Goal: Task Accomplishment & Management: Use online tool/utility

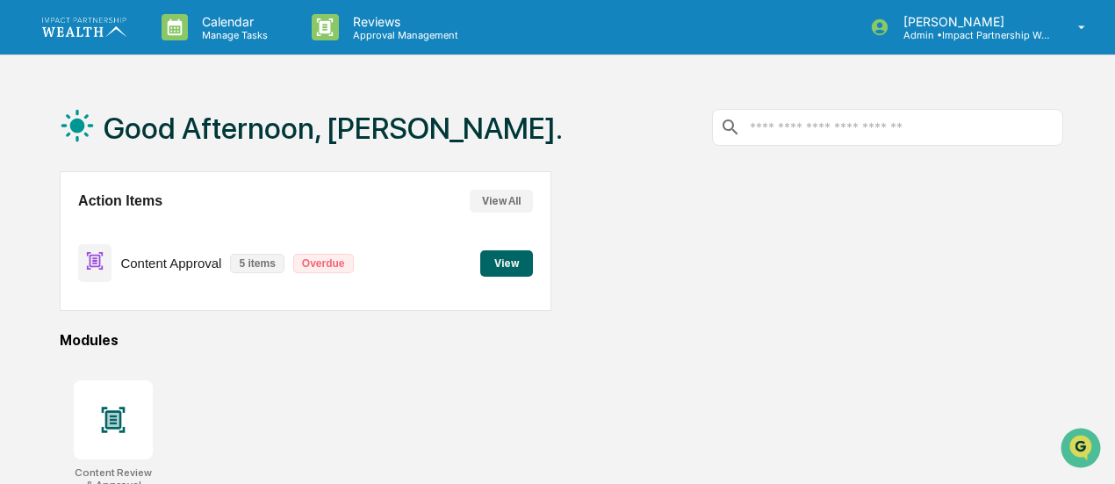
click at [508, 272] on button "View" at bounding box center [506, 263] width 53 height 26
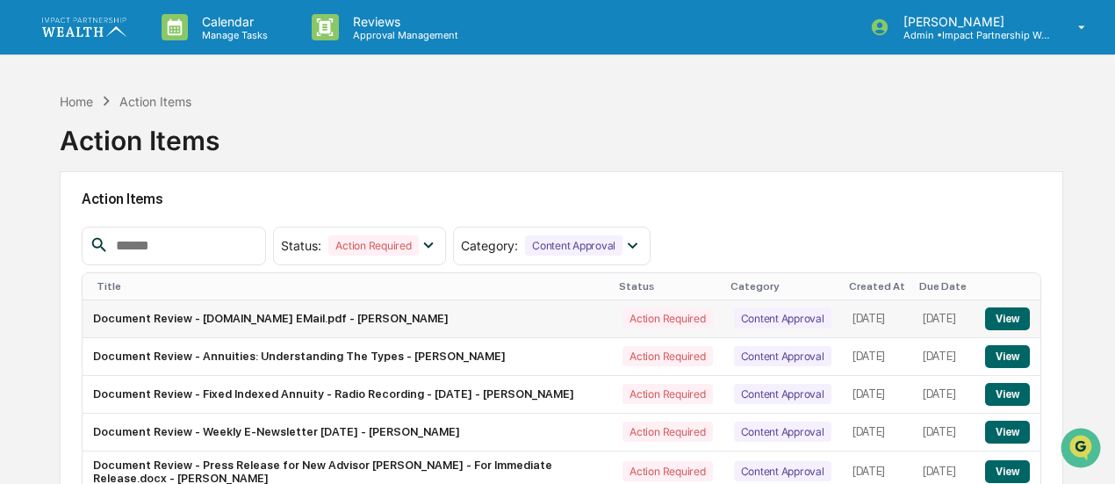
scroll to position [155, 0]
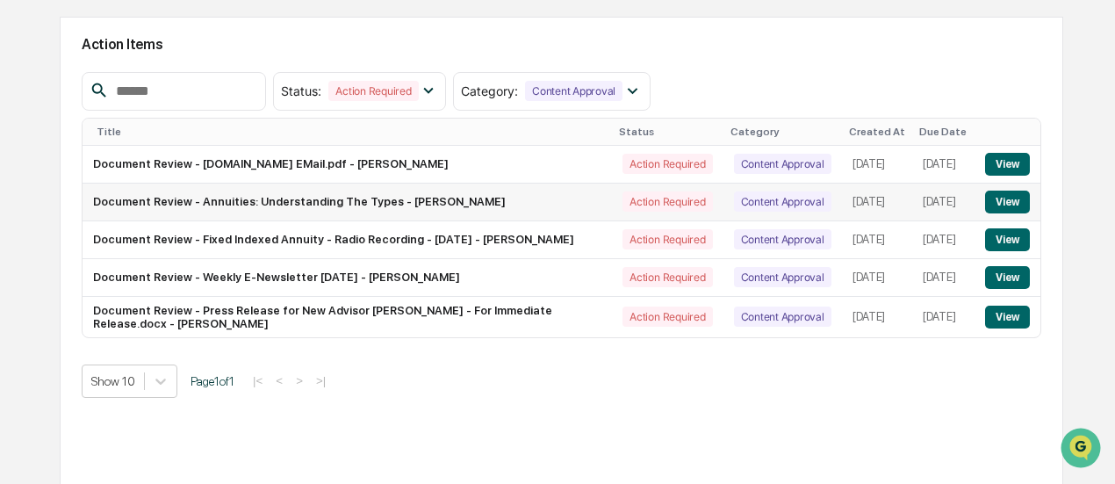
click at [994, 199] on button "View" at bounding box center [1007, 202] width 45 height 23
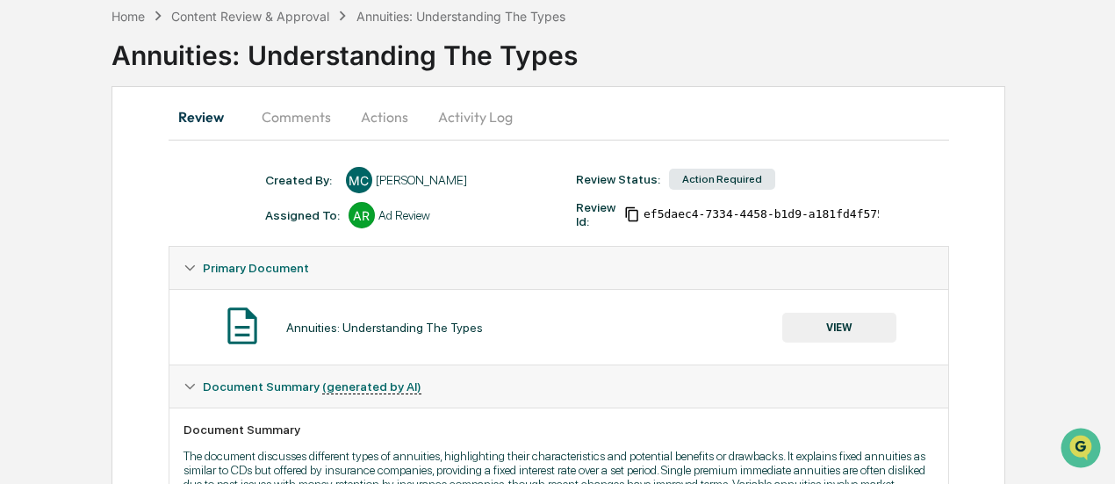
scroll to position [87, 0]
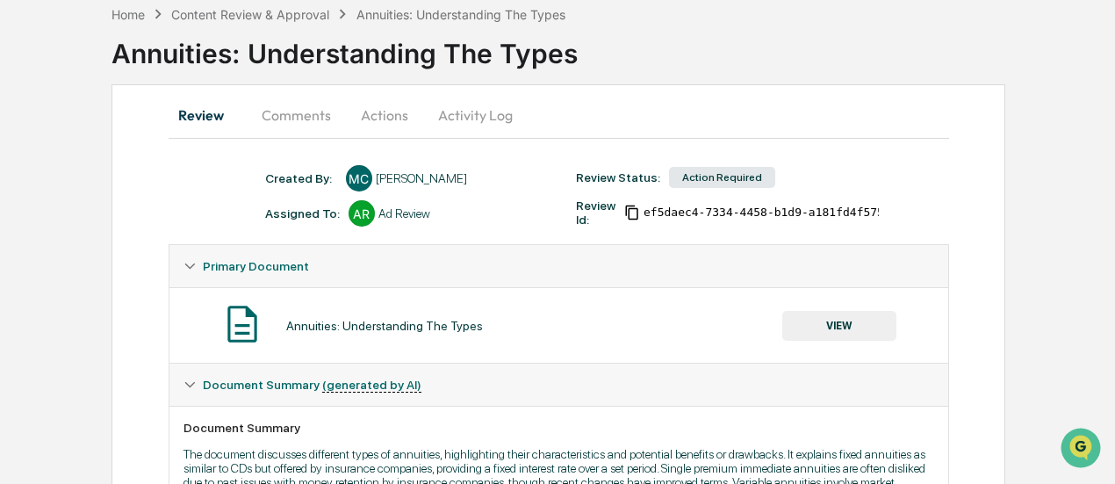
click at [817, 327] on button "VIEW" at bounding box center [839, 326] width 114 height 30
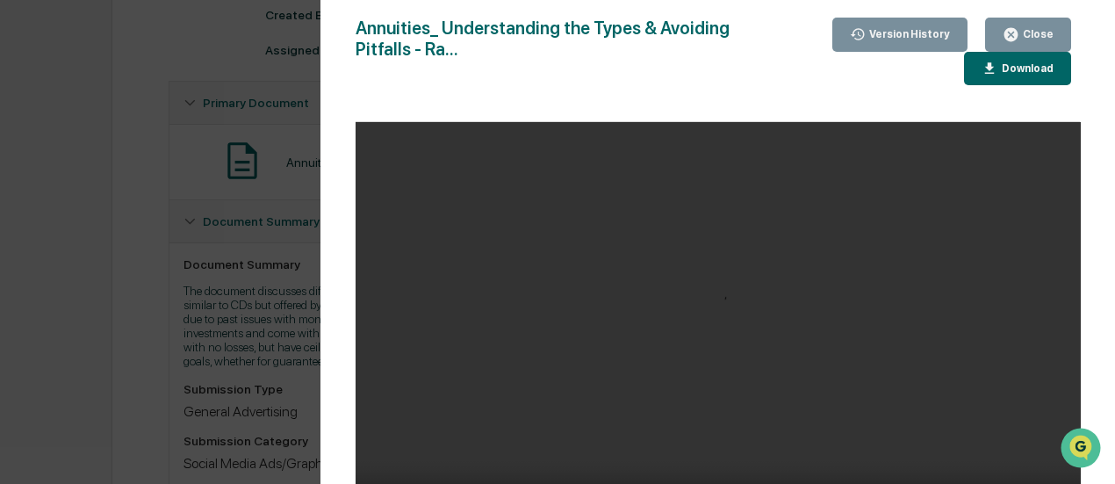
scroll to position [270, 0]
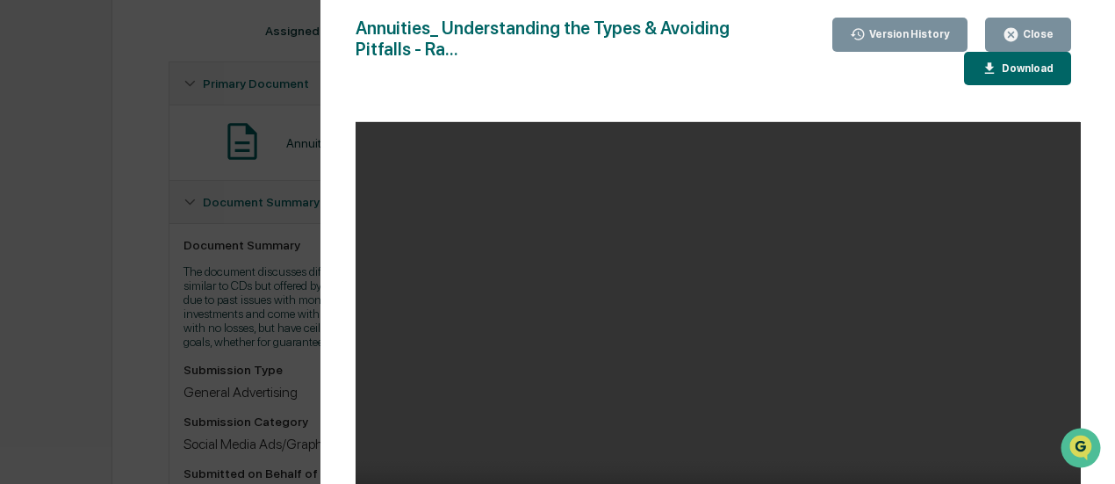
click at [1018, 71] on div "Download" at bounding box center [1026, 68] width 55 height 12
click at [1012, 31] on icon "button" at bounding box center [1011, 34] width 17 height 17
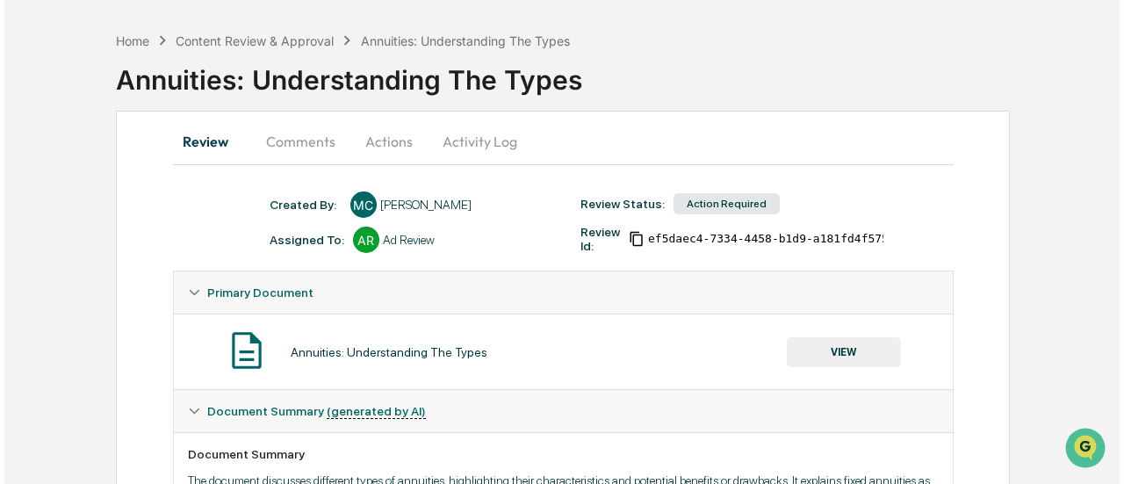
scroll to position [58, 0]
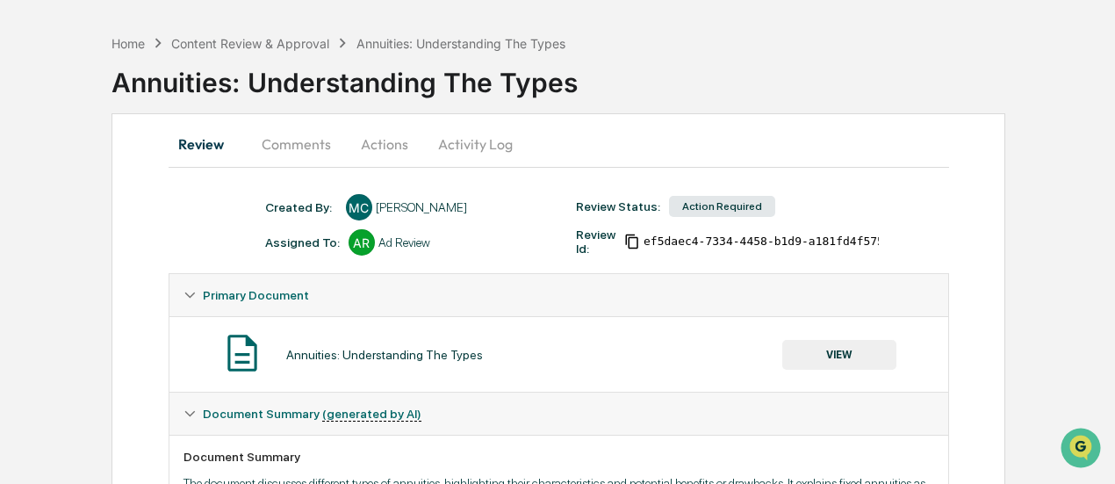
click at [384, 155] on button "Actions" at bounding box center [384, 144] width 79 height 42
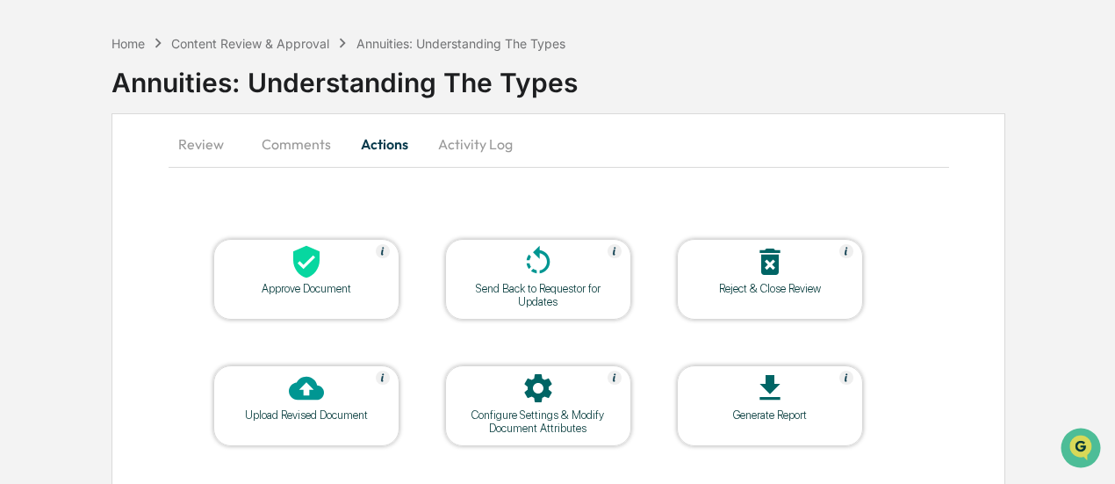
click at [320, 278] on div at bounding box center [307, 263] width 176 height 38
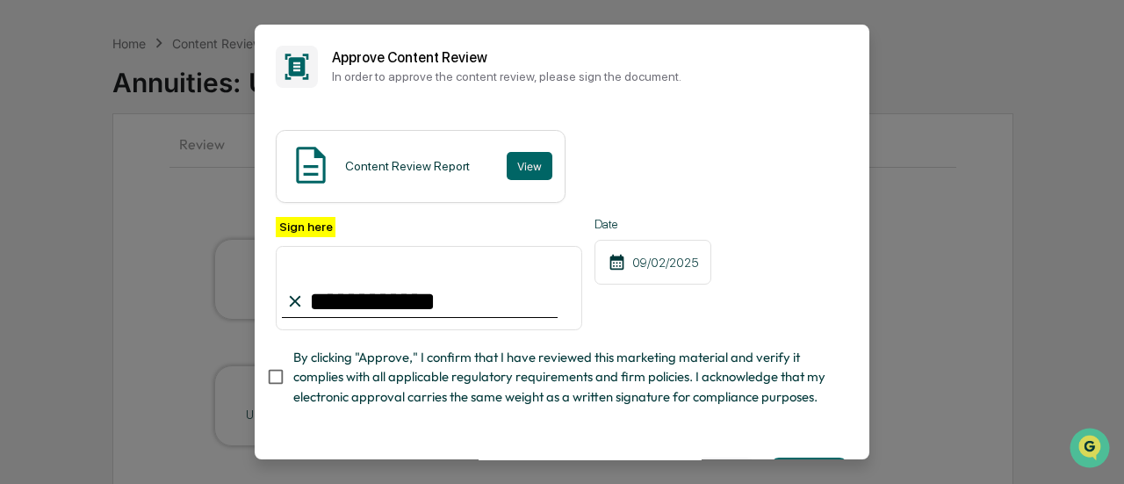
type input "**********"
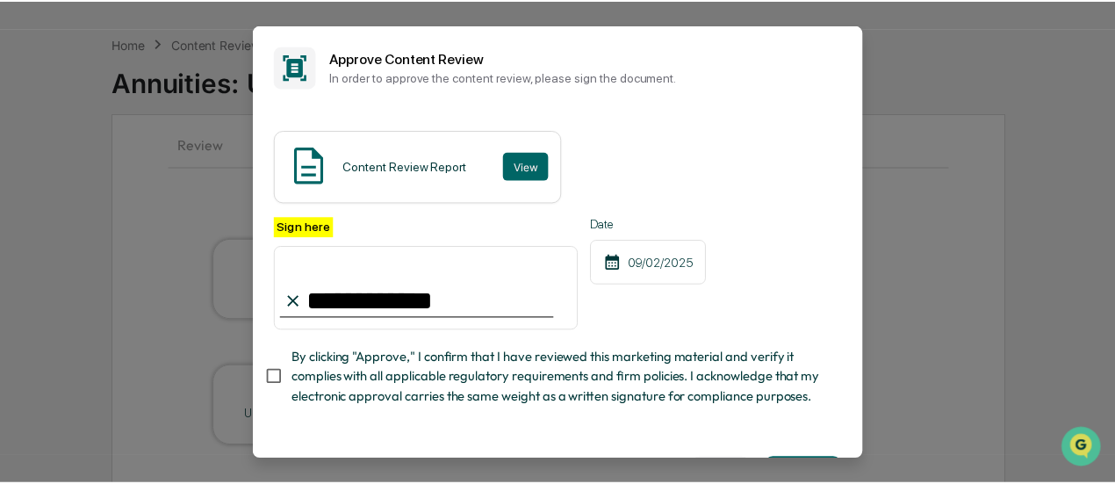
scroll to position [78, 0]
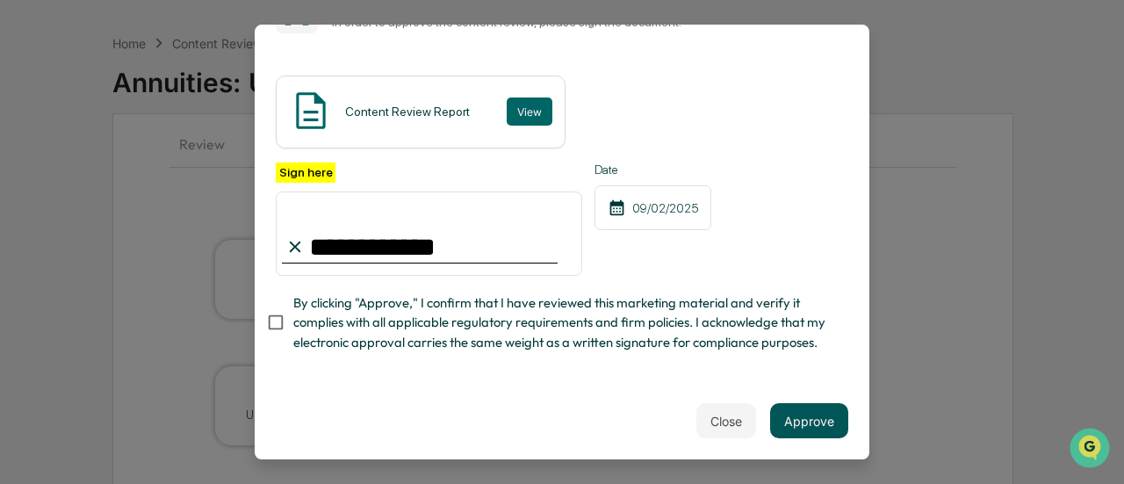
click at [789, 417] on button "Approve" at bounding box center [809, 420] width 78 height 35
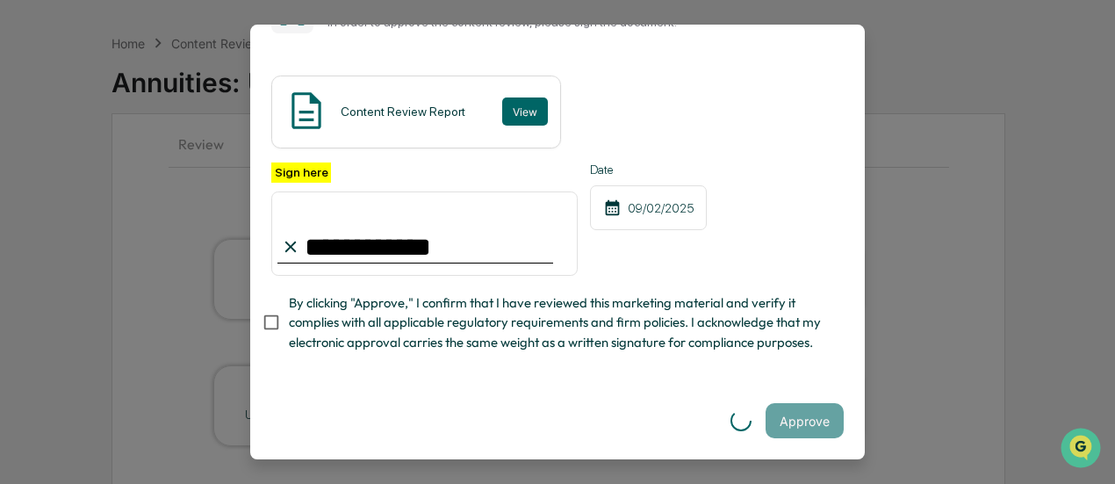
scroll to position [0, 0]
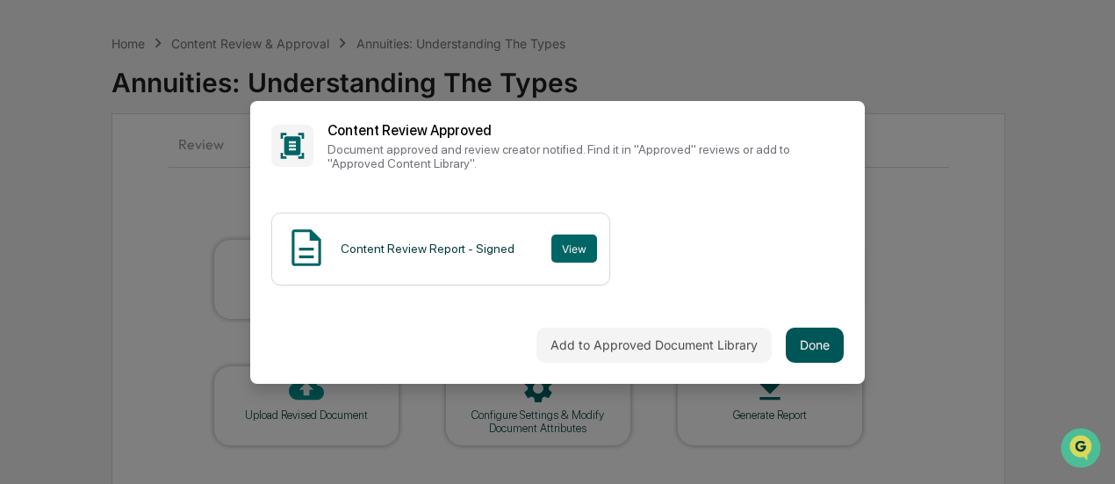
click at [811, 343] on button "Done" at bounding box center [815, 345] width 58 height 35
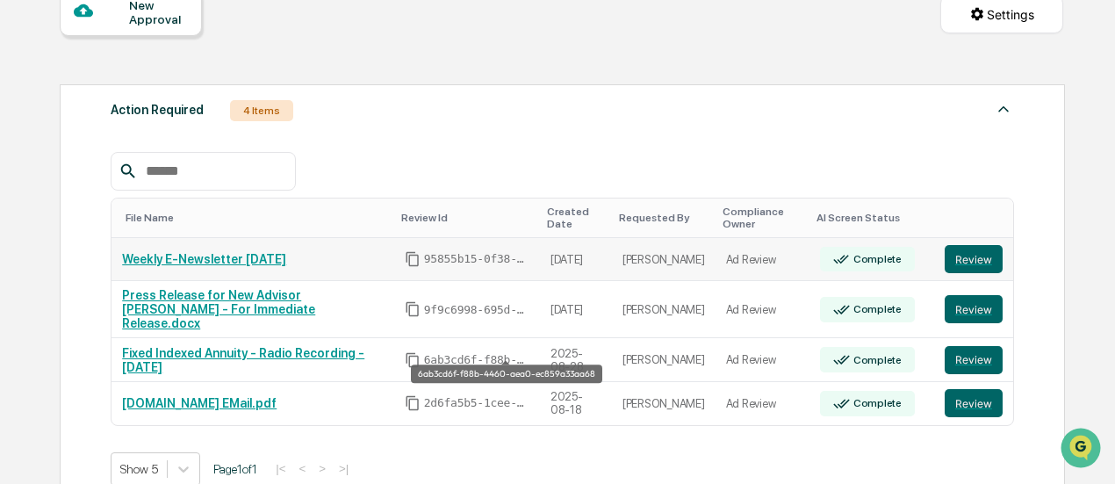
scroll to position [204, 0]
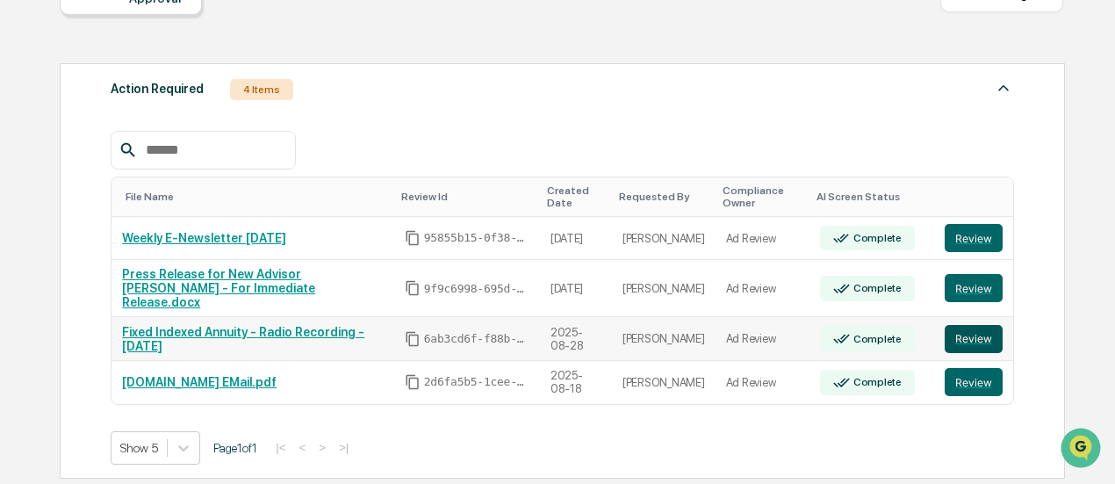
click at [966, 325] on button "Review" at bounding box center [974, 339] width 58 height 28
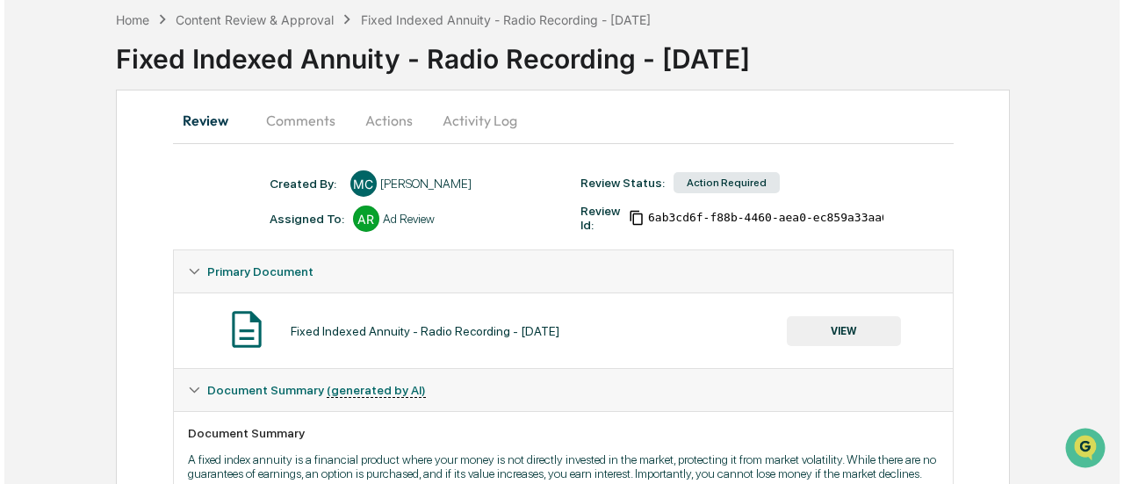
scroll to position [83, 0]
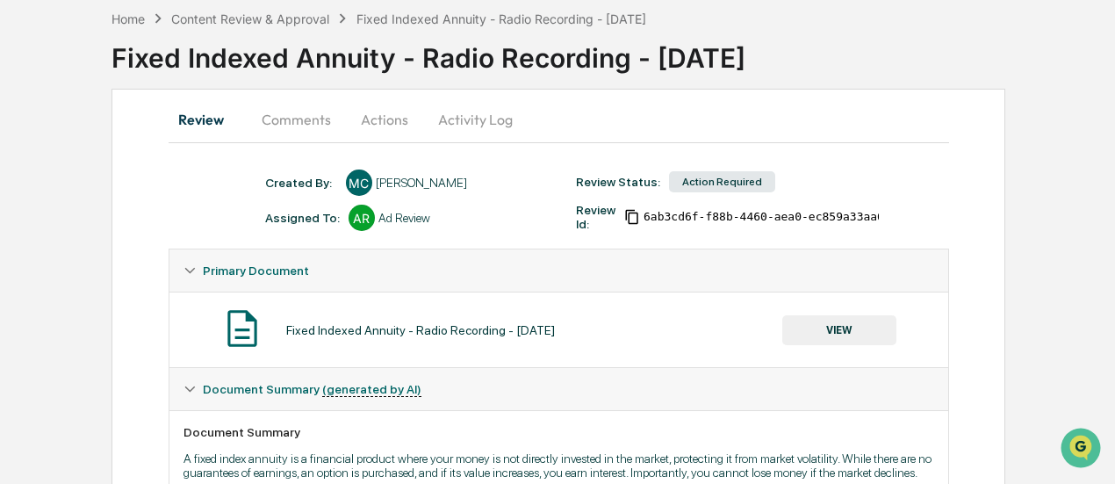
click at [832, 328] on button "VIEW" at bounding box center [839, 330] width 114 height 30
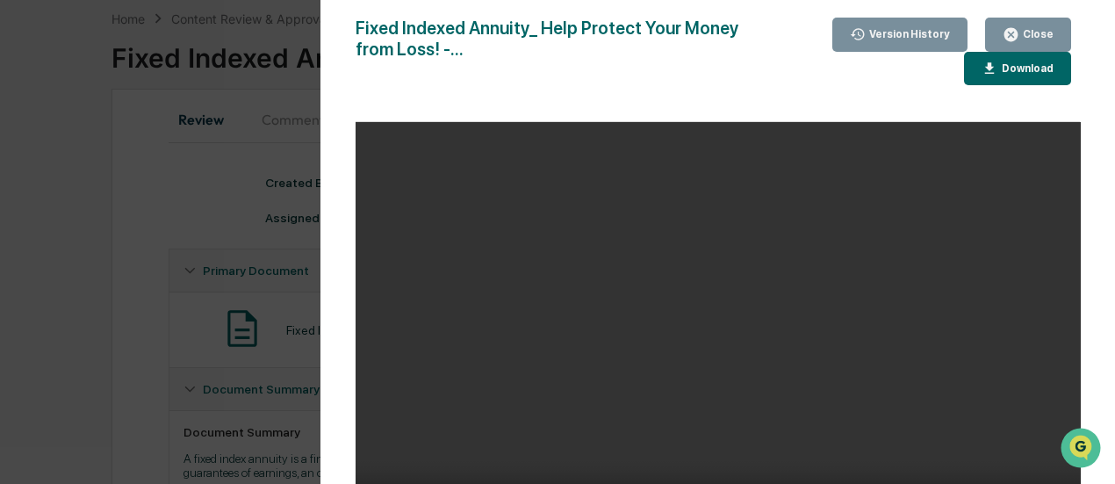
click at [998, 78] on button "Download" at bounding box center [1017, 69] width 107 height 34
click at [1027, 19] on button "Close" at bounding box center [1028, 35] width 86 height 34
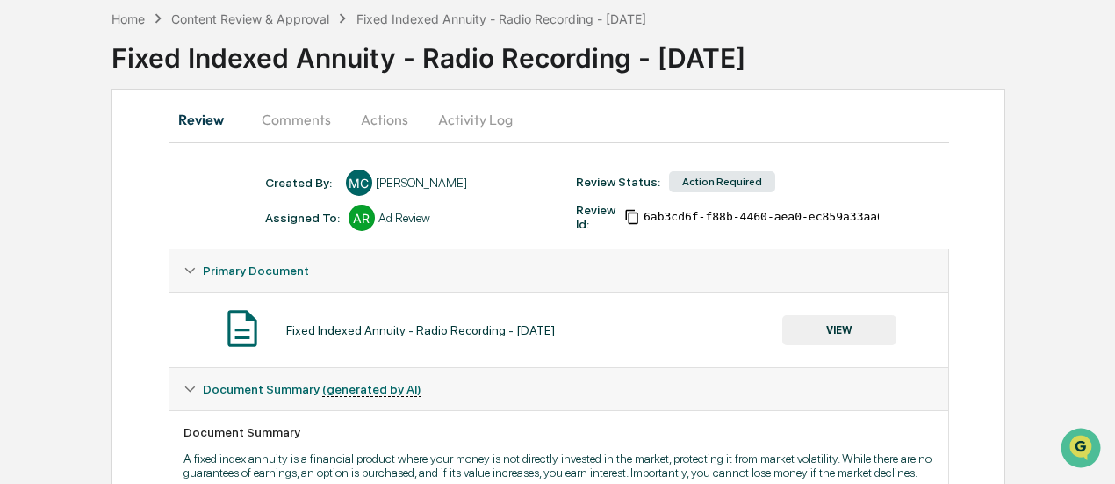
click at [376, 116] on button "Actions" at bounding box center [384, 119] width 79 height 42
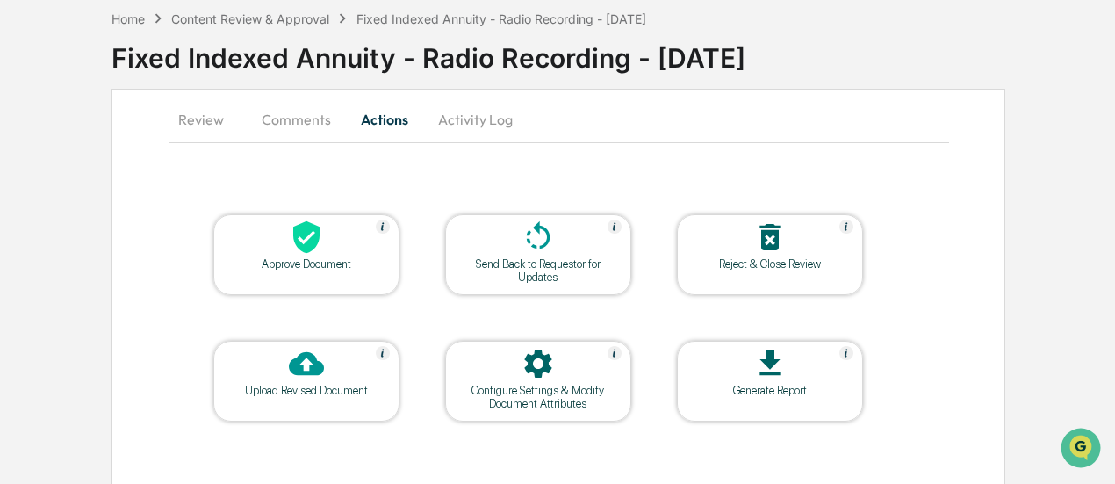
click at [280, 263] on div "Approve Document" at bounding box center [306, 263] width 158 height 13
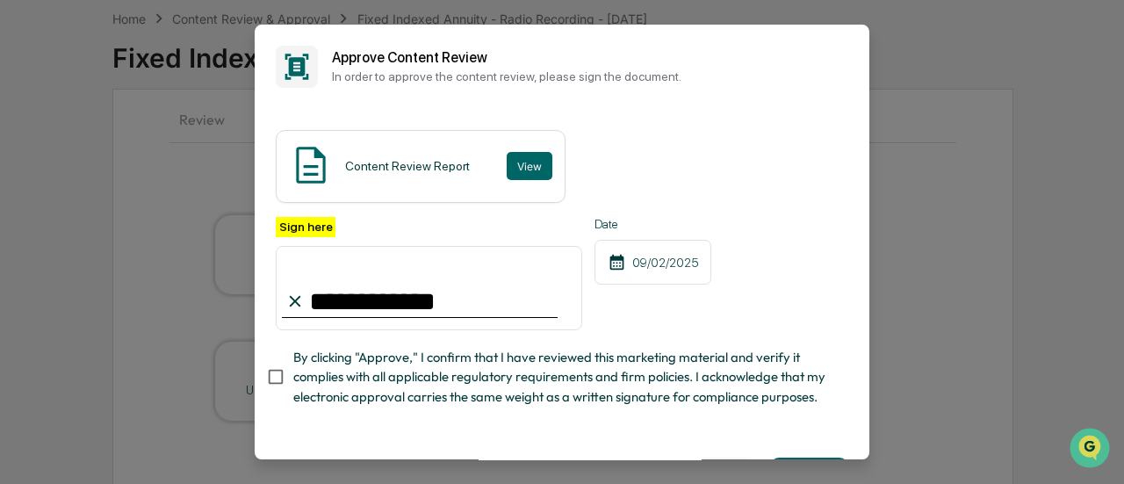
type input "**********"
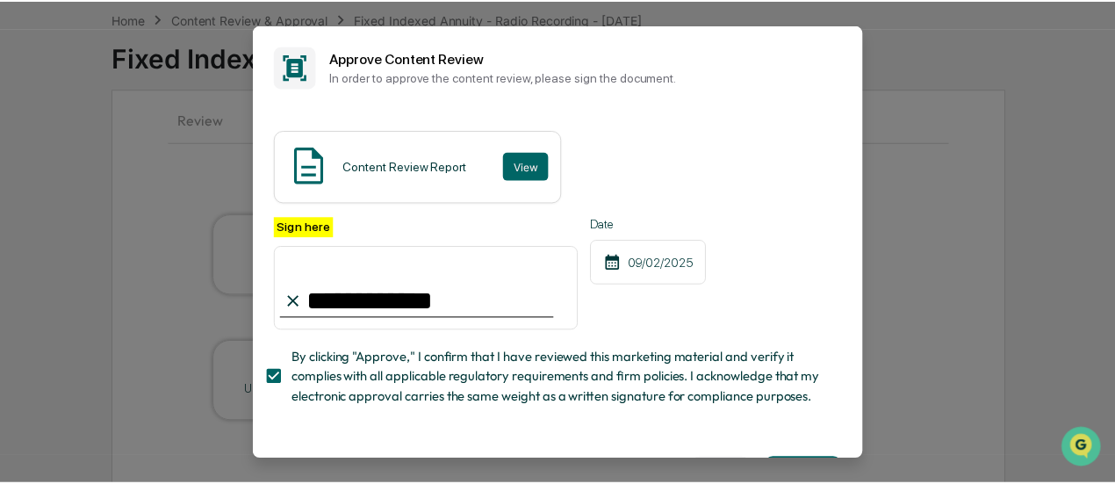
scroll to position [78, 0]
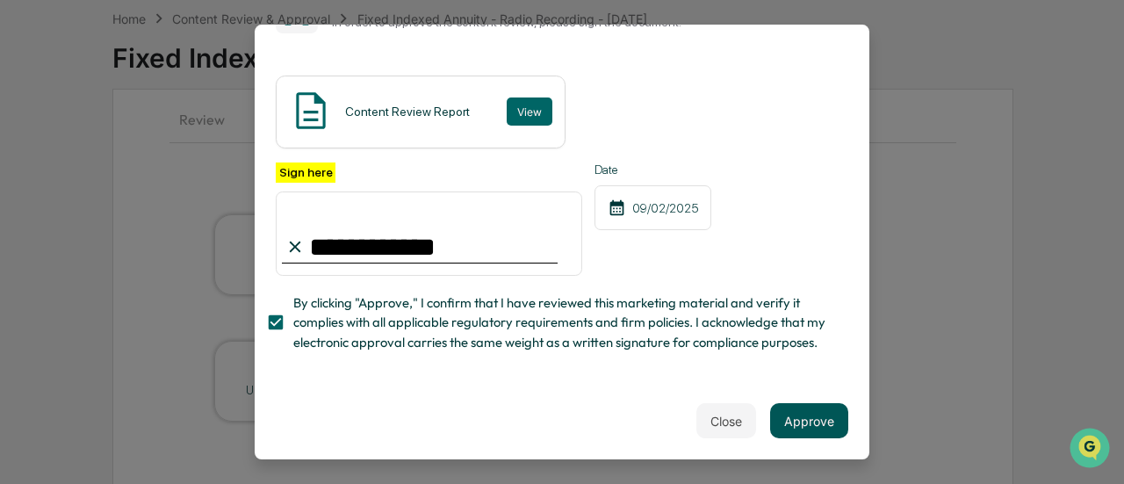
click at [824, 429] on button "Approve" at bounding box center [809, 420] width 78 height 35
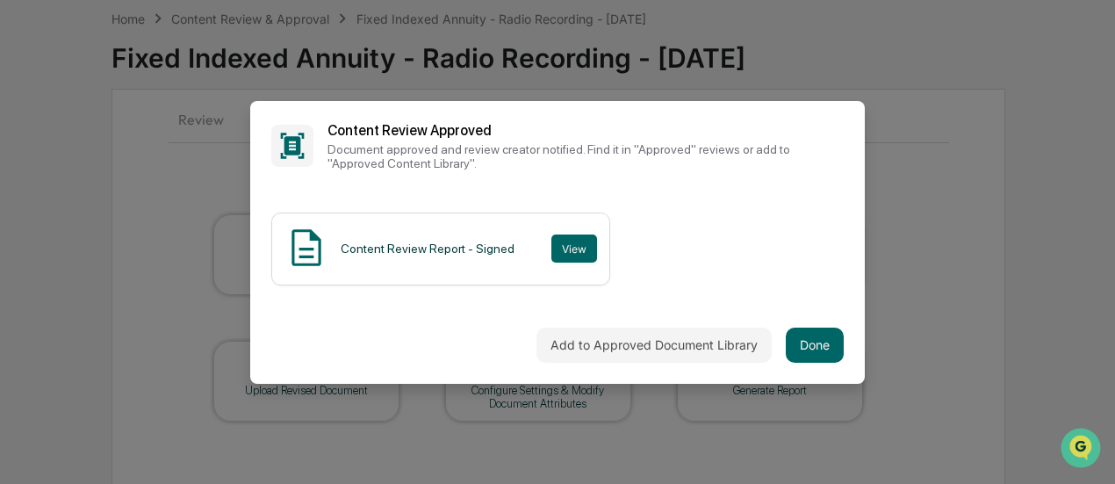
scroll to position [0, 0]
click at [806, 347] on button "Done" at bounding box center [815, 345] width 58 height 35
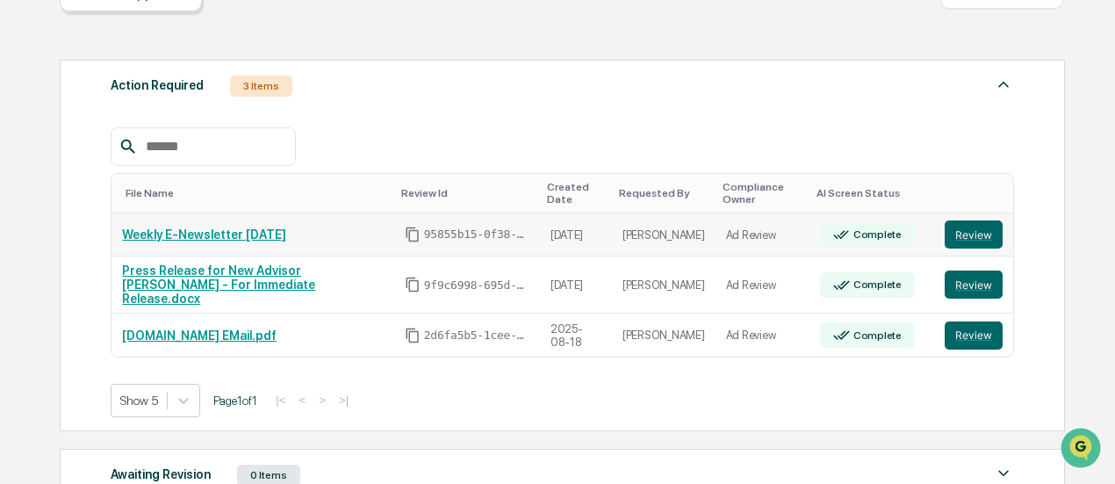
scroll to position [249, 0]
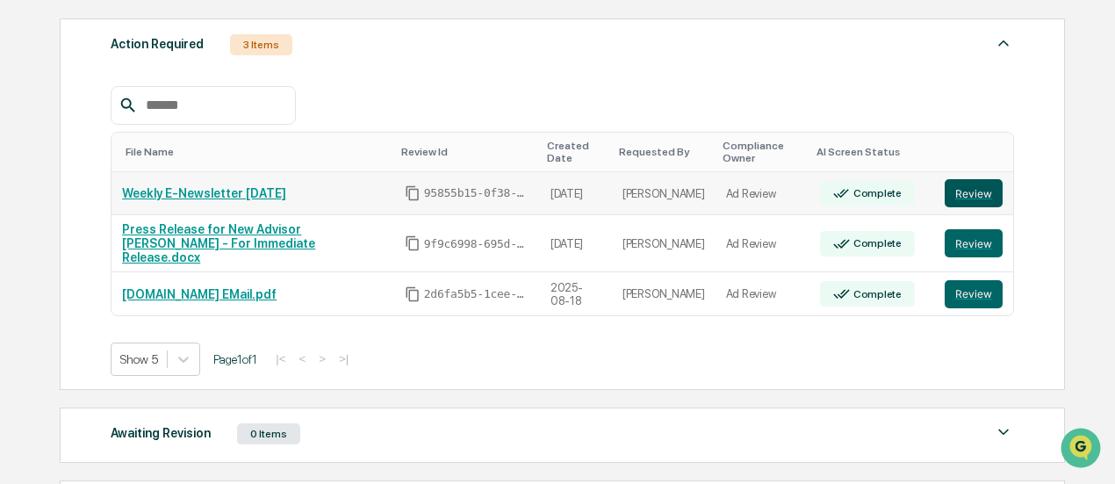
click at [972, 203] on button "Review" at bounding box center [974, 193] width 58 height 28
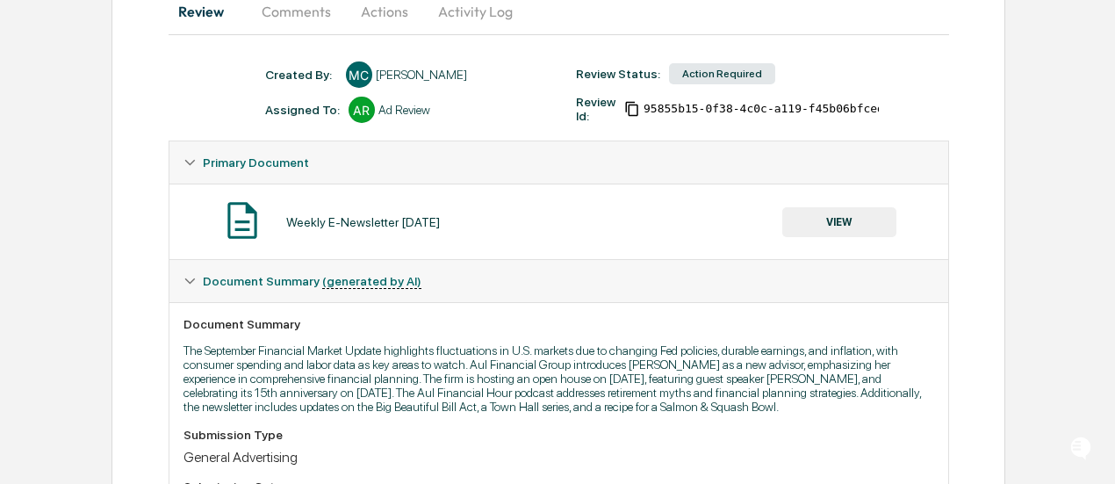
scroll to position [291, 0]
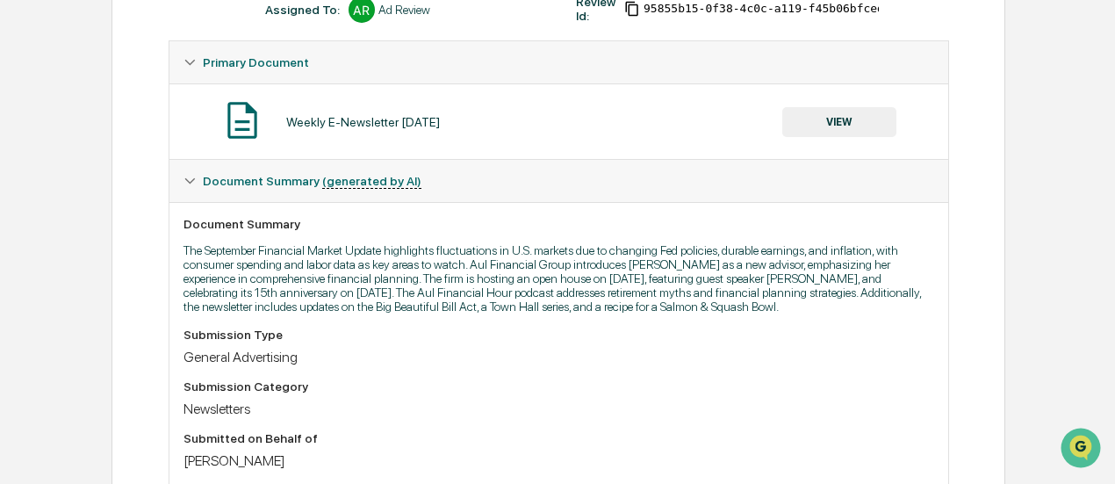
click at [534, 294] on p "The September Financial Market Update highlights fluctuations in U.S. markets d…" at bounding box center [559, 278] width 751 height 70
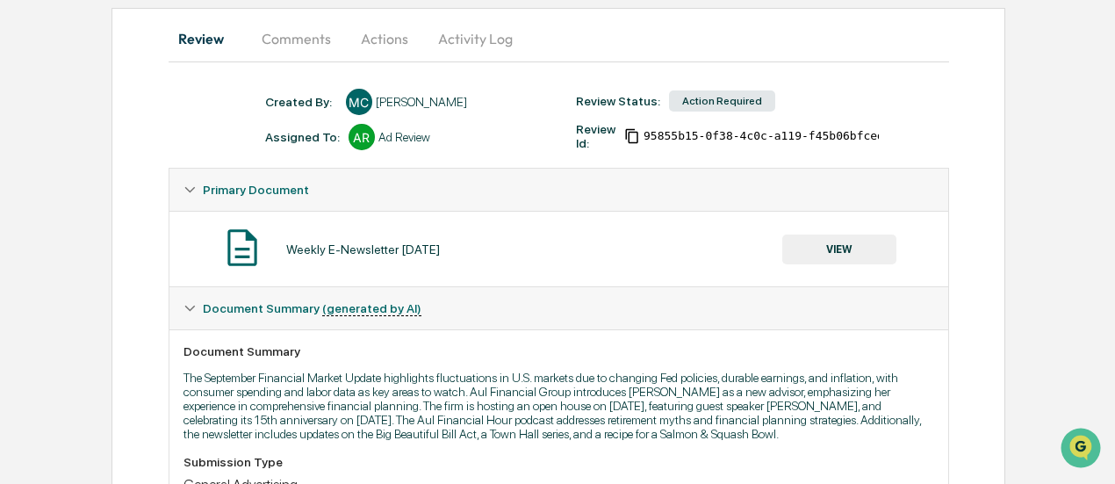
scroll to position [161, 0]
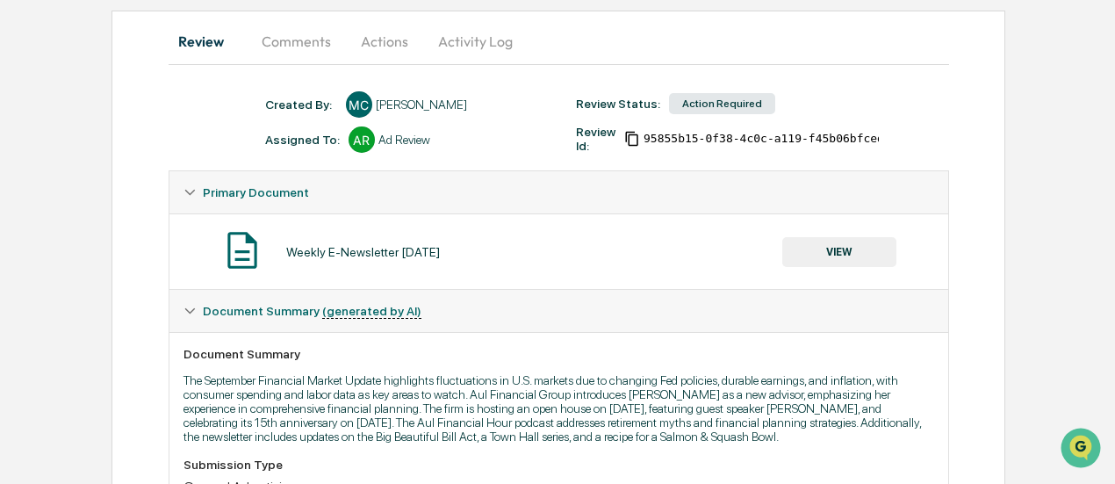
click at [364, 38] on button "Actions" at bounding box center [384, 41] width 79 height 42
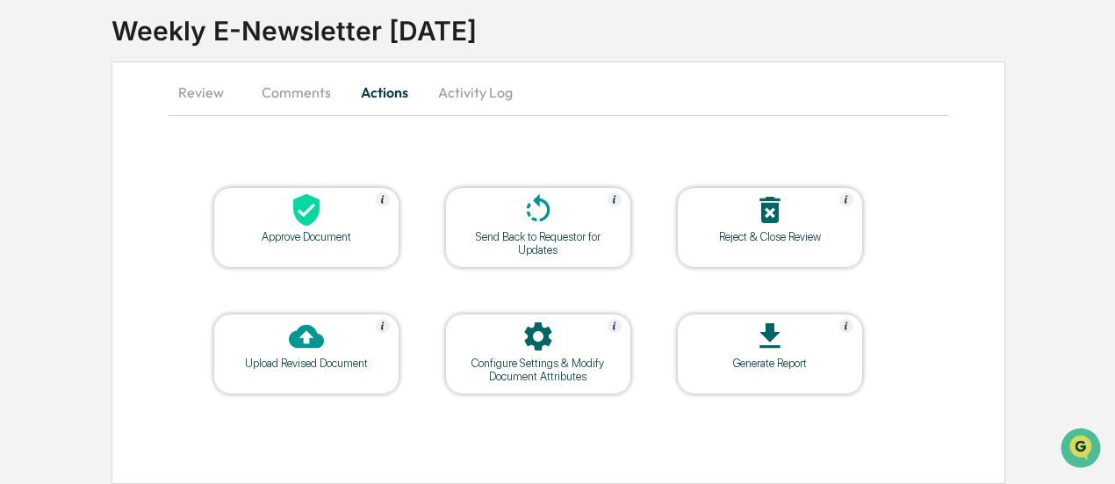
scroll to position [107, 0]
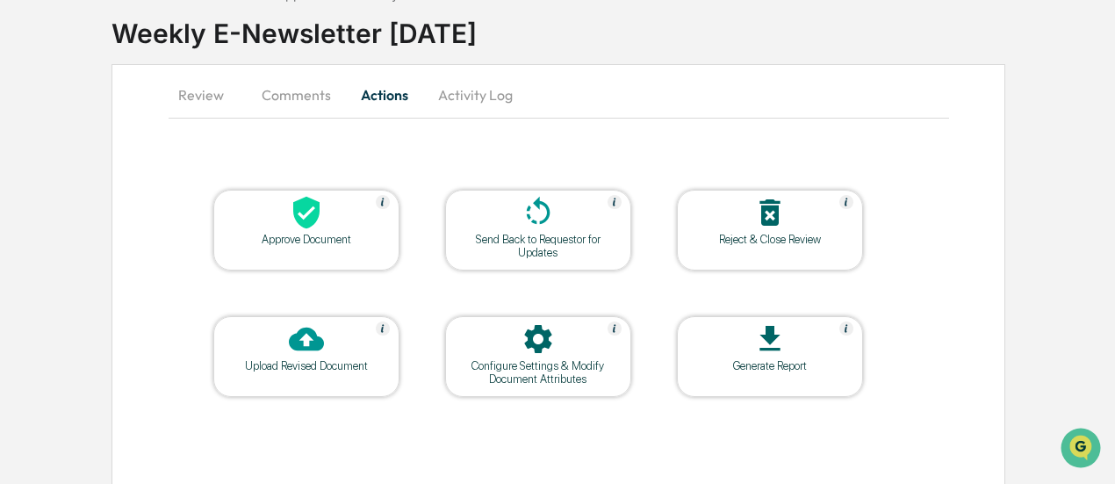
click at [209, 101] on button "Review" at bounding box center [208, 95] width 79 height 42
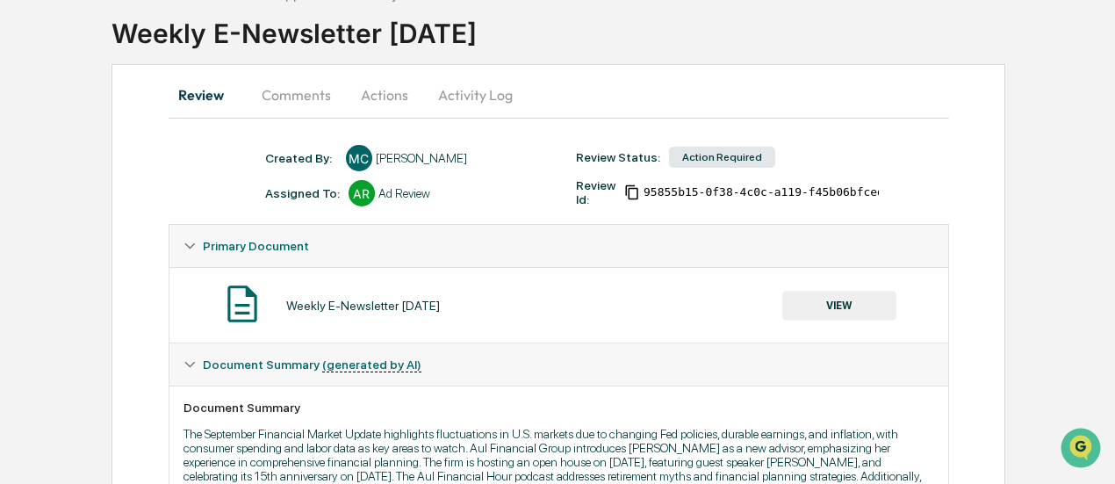
click at [824, 294] on button "VIEW" at bounding box center [839, 306] width 114 height 30
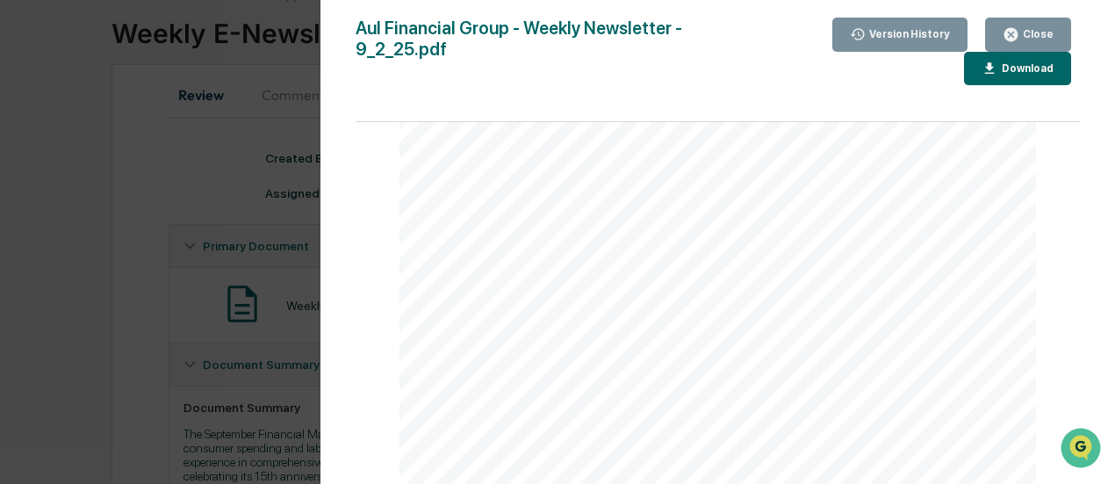
scroll to position [1235, 0]
